Goal: Book appointment/travel/reservation

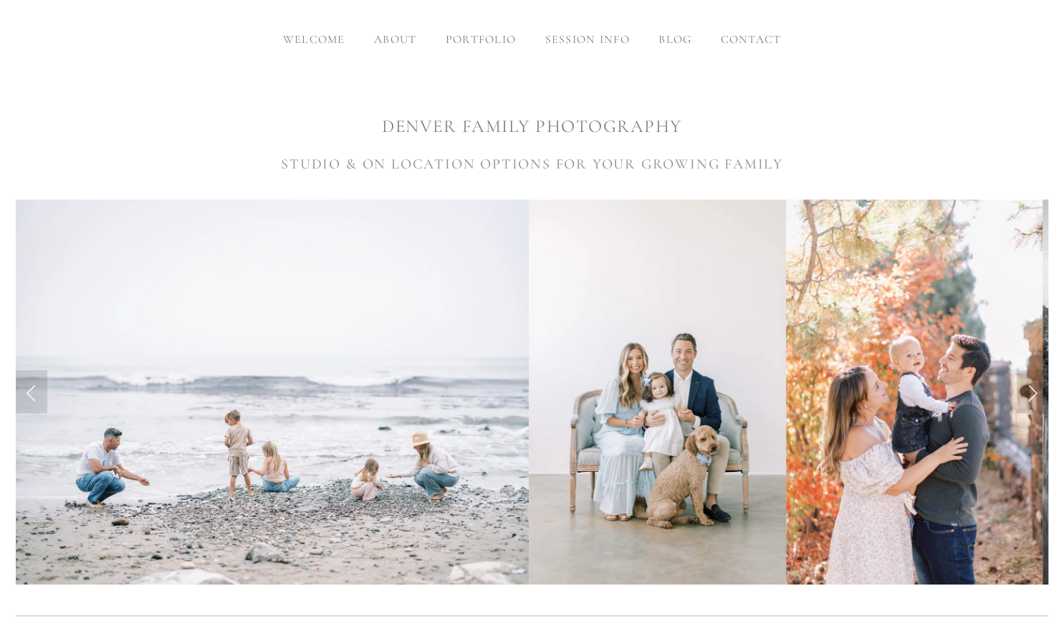
scroll to position [213, 0]
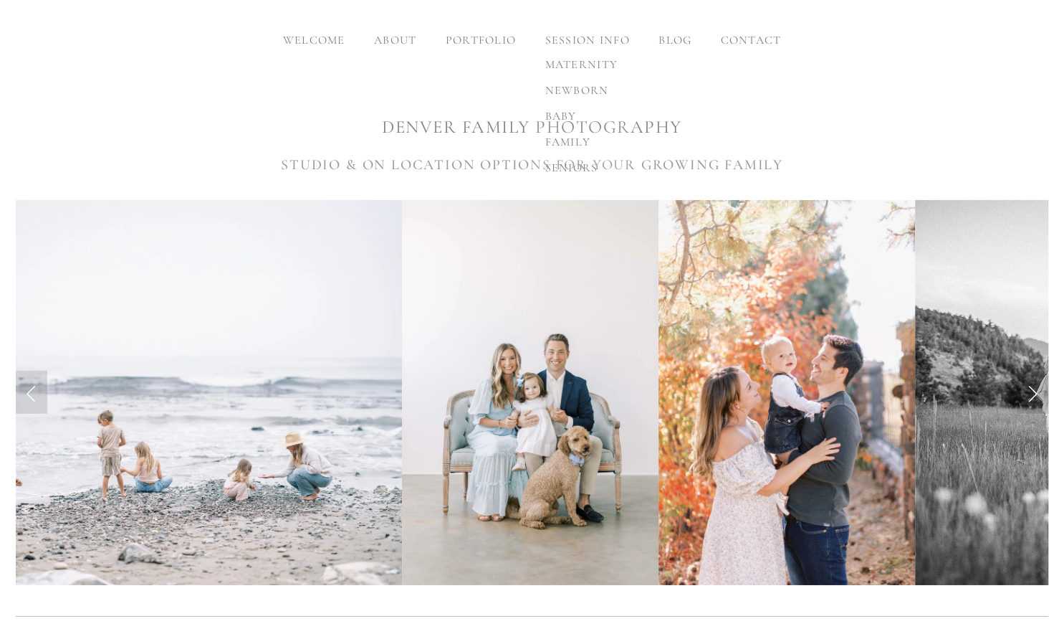
click at [571, 140] on span "family" at bounding box center [568, 142] width 46 height 14
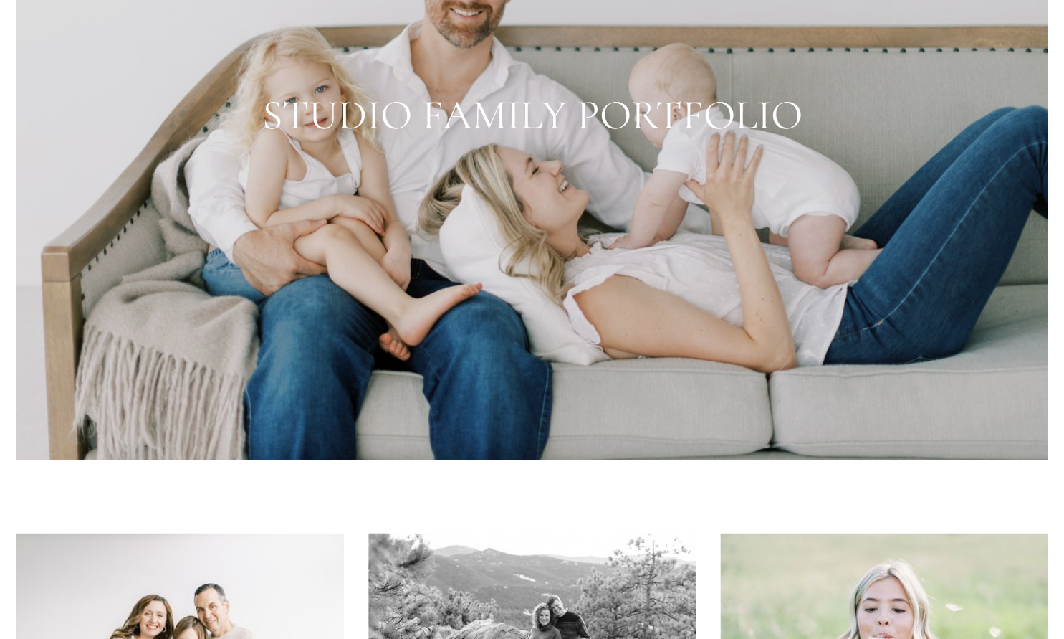
scroll to position [2354, 0]
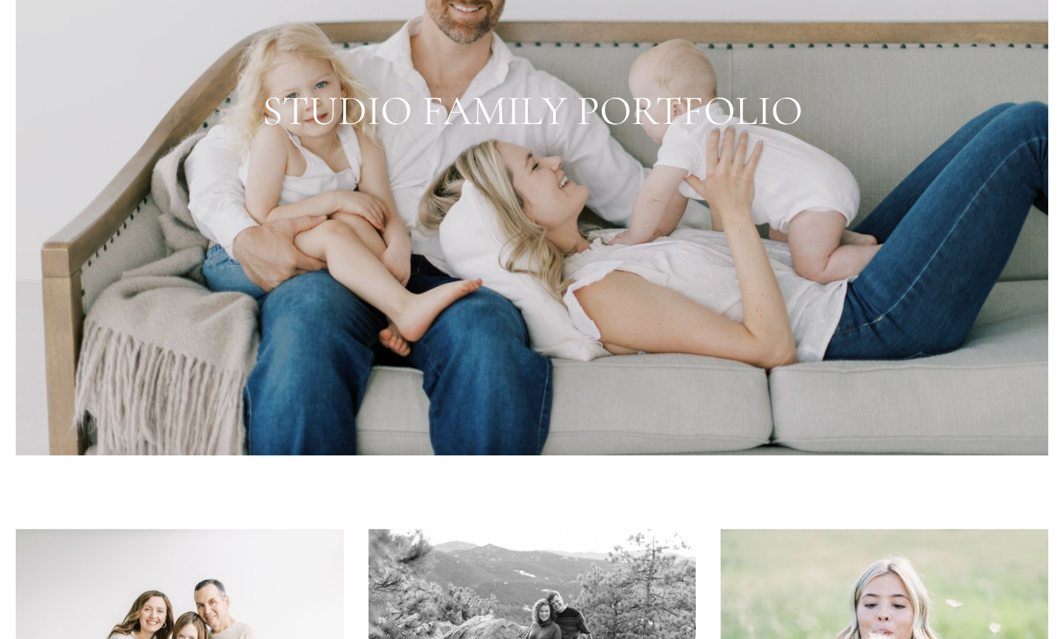
click at [522, 150] on div at bounding box center [532, 111] width 1032 height 688
click at [513, 110] on div at bounding box center [532, 111] width 1032 height 688
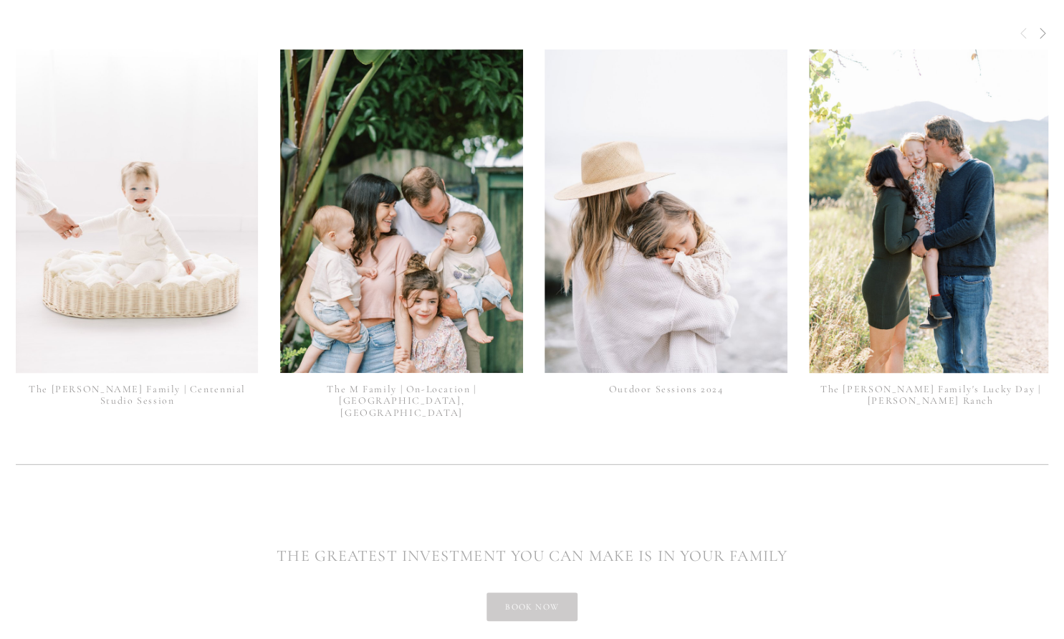
scroll to position [3638, 0]
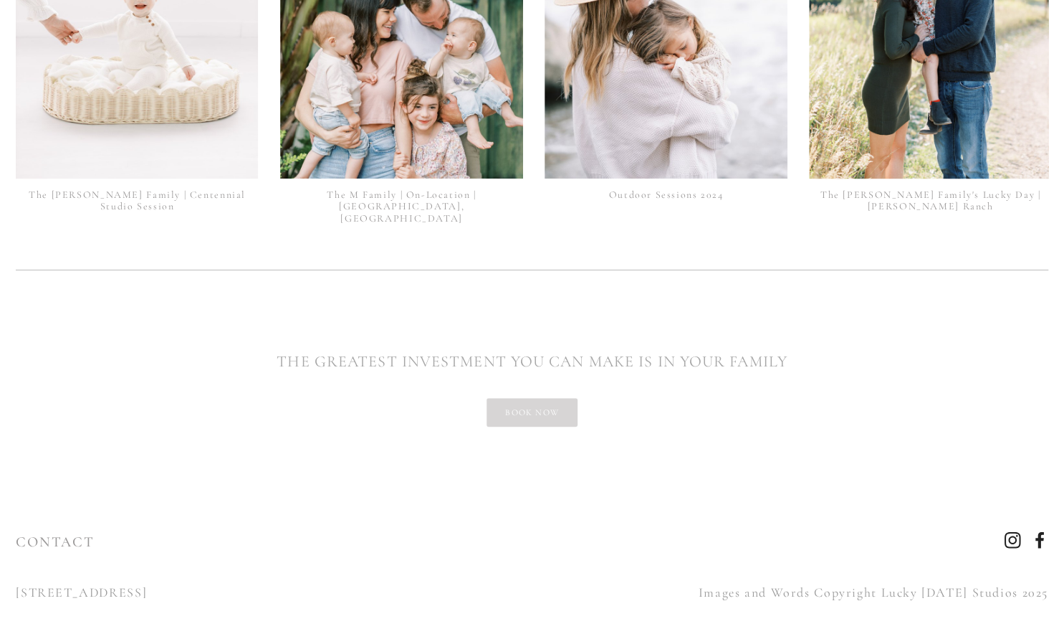
click at [531, 405] on link "book now" at bounding box center [532, 412] width 91 height 29
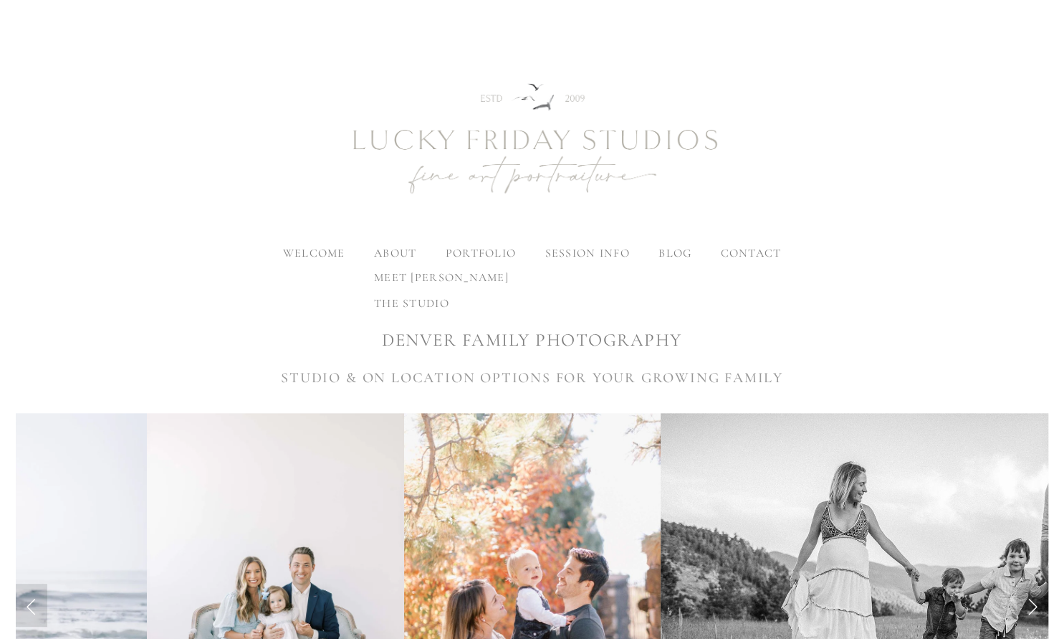
click at [406, 297] on span "the studio" at bounding box center [411, 303] width 75 height 14
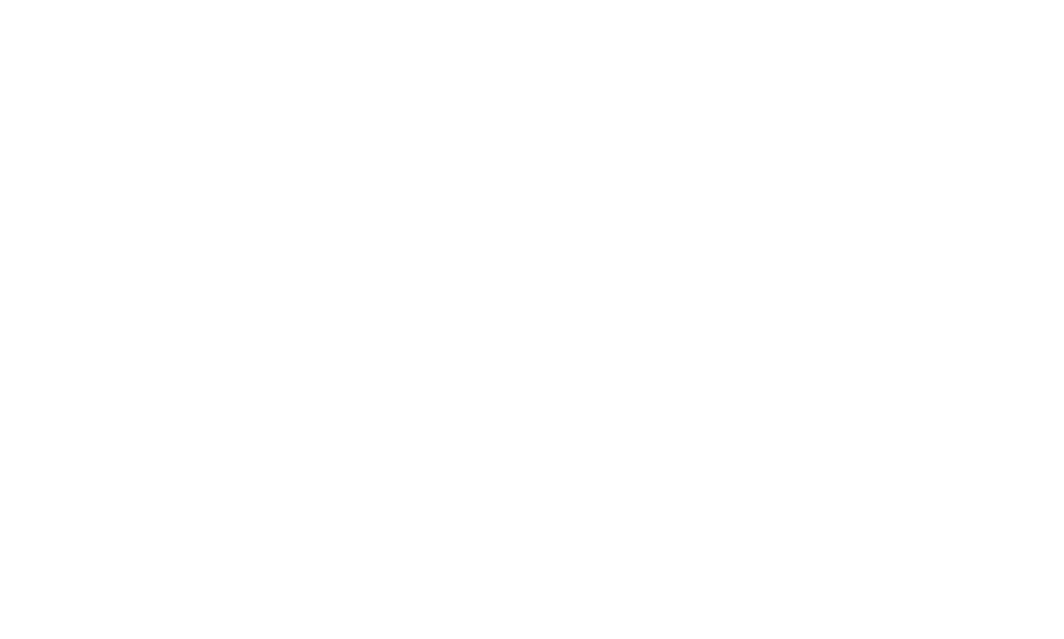
scroll to position [15463, 0]
